Goal: Information Seeking & Learning: Learn about a topic

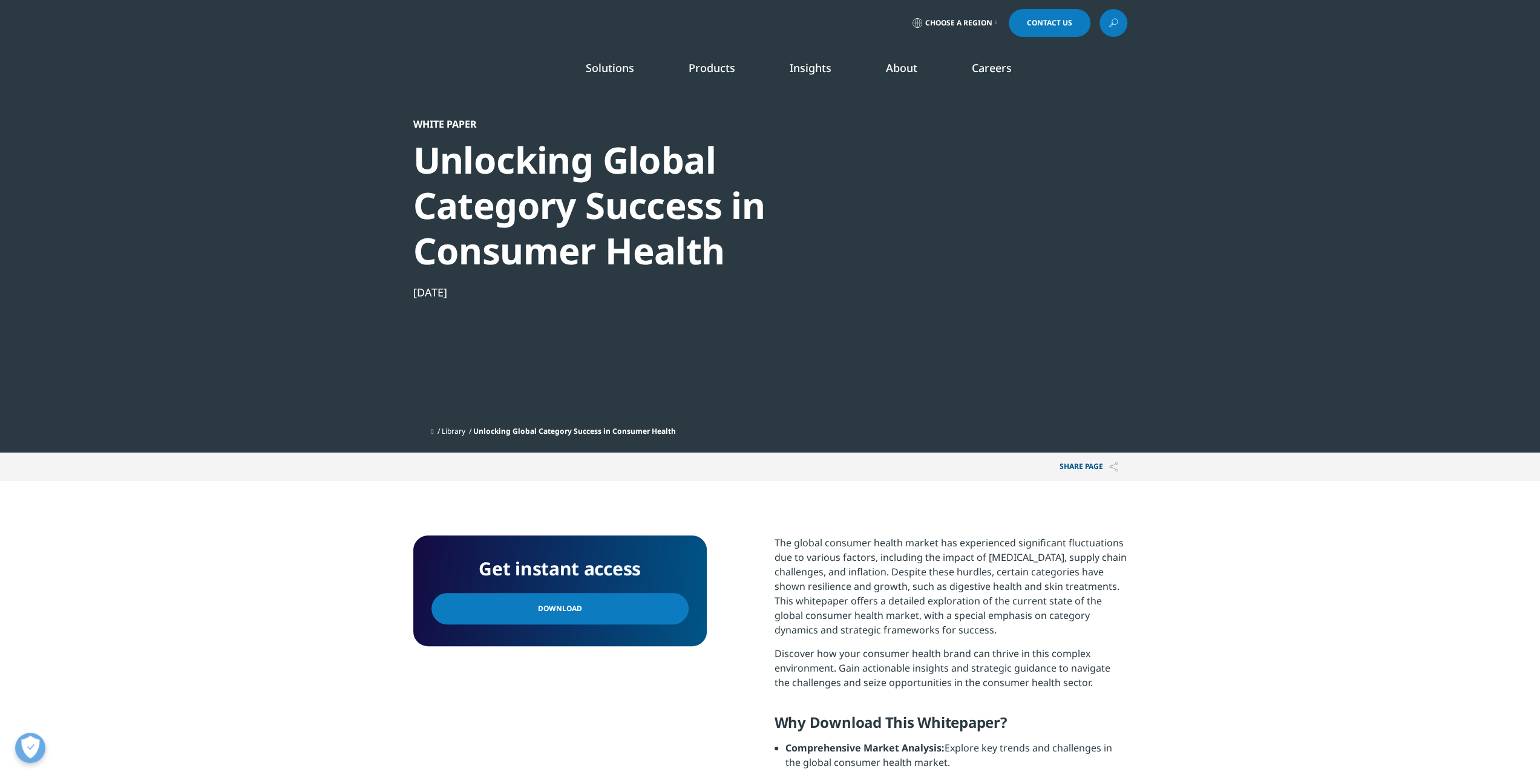
scroll to position [626, 714]
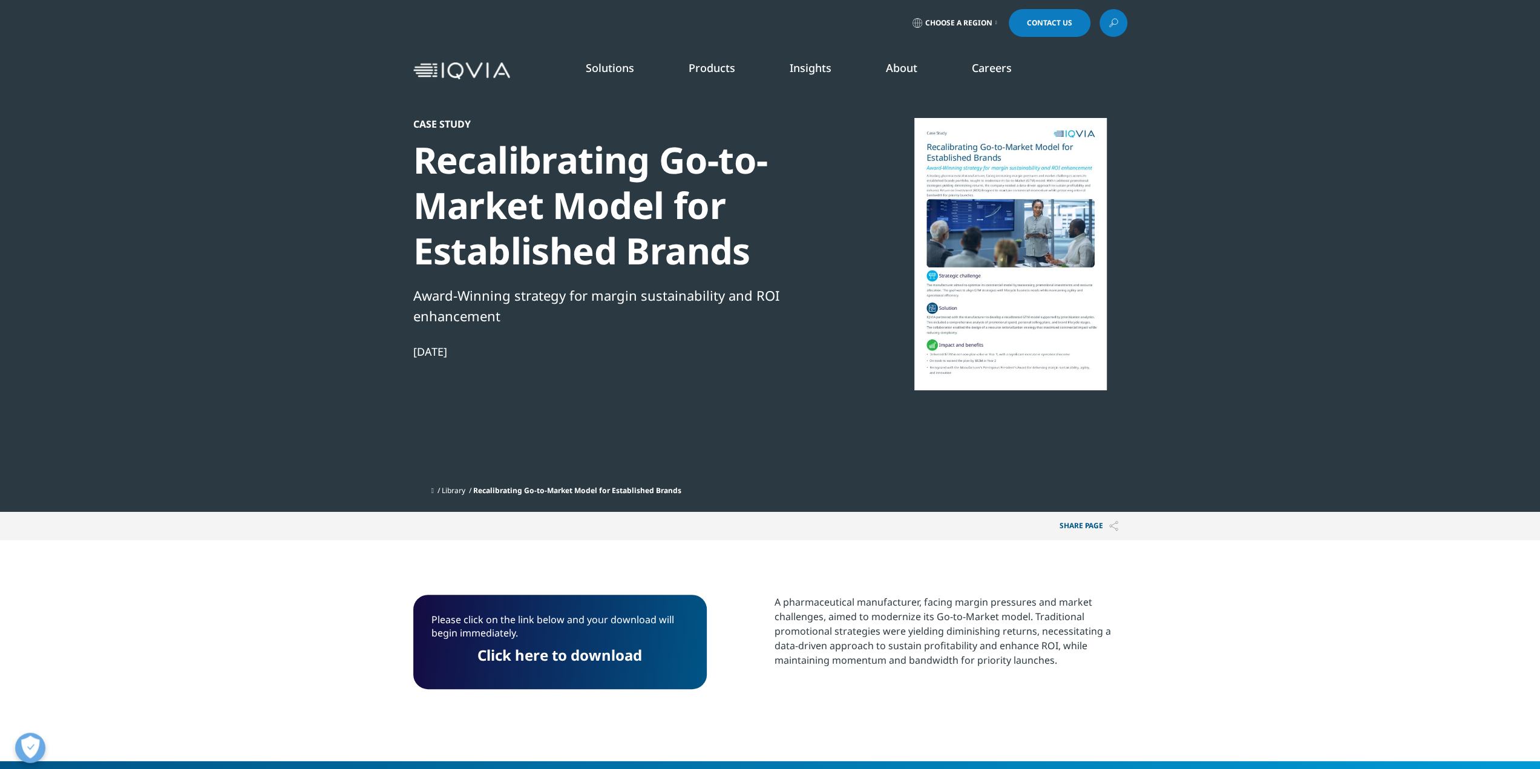
scroll to position [111, 714]
click at [535, 679] on div "Please click on the link below and your download will begin immediately. Click …" at bounding box center [560, 642] width 294 height 94
